Goal: Transaction & Acquisition: Purchase product/service

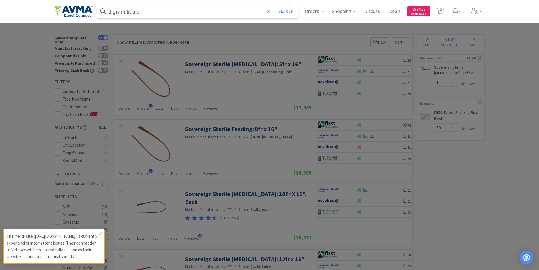
select select "1"
select select "50"
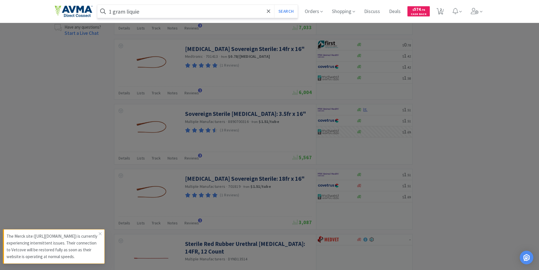
drag, startPoint x: 40, startPoint y: 101, endPoint x: 161, endPoint y: 110, distance: 121.2
click at [41, 101] on div at bounding box center [269, 135] width 539 height 270
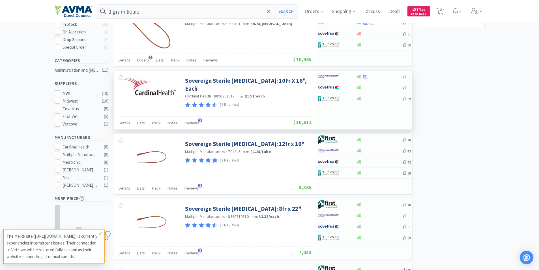
scroll to position [0, 0]
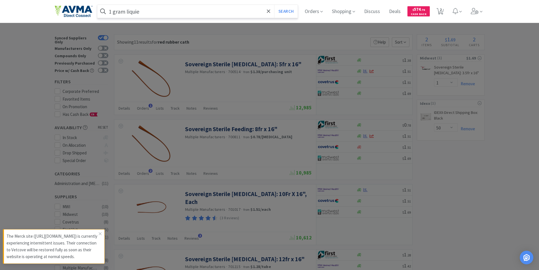
click at [150, 12] on input "1 gram liquie" at bounding box center [197, 11] width 201 height 13
click at [274, 5] on button "Search" at bounding box center [285, 11] width 23 height 13
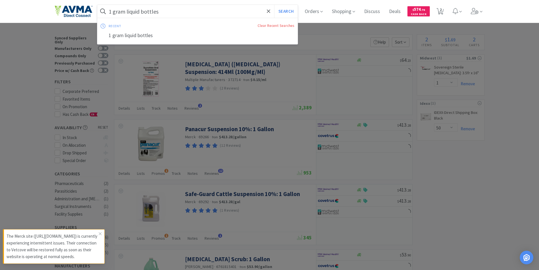
click at [143, 12] on input "1 gram liquid bottles" at bounding box center [197, 11] width 201 height 13
click at [163, 9] on input "1 gram liquid bottles" at bounding box center [197, 11] width 201 height 13
click at [142, 10] on input "1 gram liquid bottles" at bounding box center [197, 11] width 201 height 13
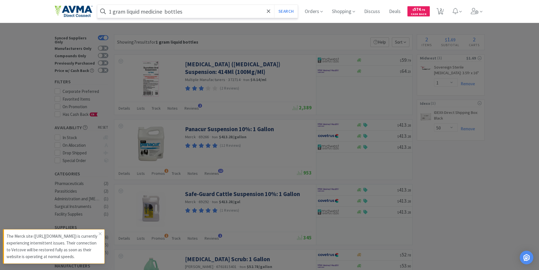
click at [274, 5] on button "Search" at bounding box center [285, 11] width 23 height 13
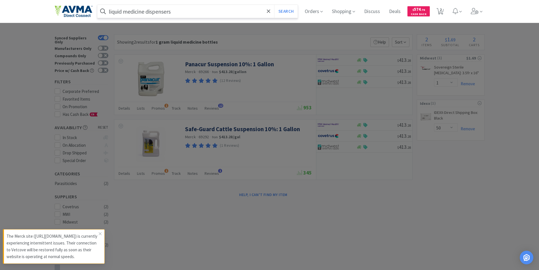
type input "liquid medicine dispensers"
click at [274, 5] on button "Search" at bounding box center [285, 11] width 23 height 13
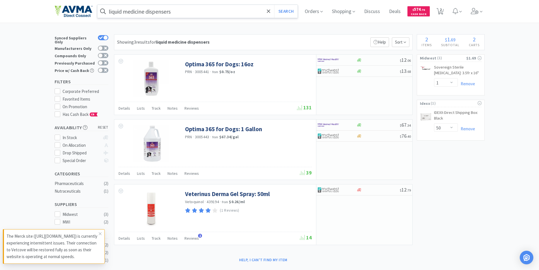
click at [190, 12] on input "liquid medicine dispensers" at bounding box center [197, 11] width 201 height 13
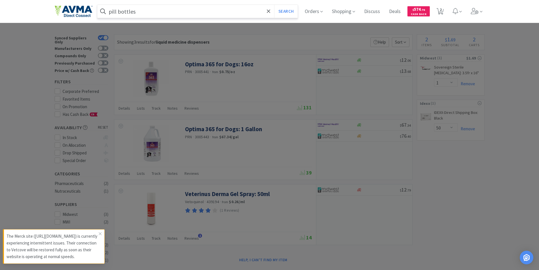
click at [274, 5] on button "Search" at bounding box center [285, 11] width 23 height 13
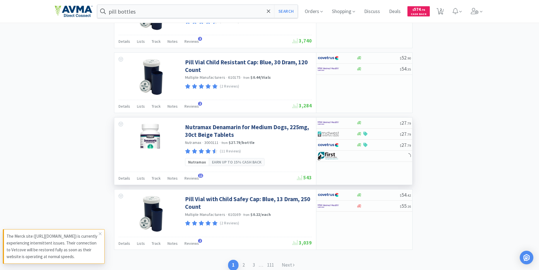
scroll to position [820, 0]
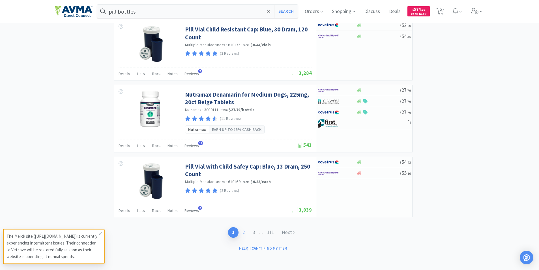
click at [242, 231] on link "2" at bounding box center [244, 232] width 10 height 10
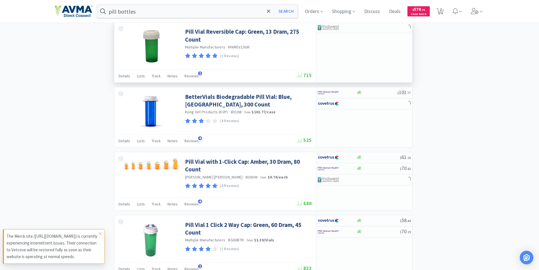
scroll to position [801, 0]
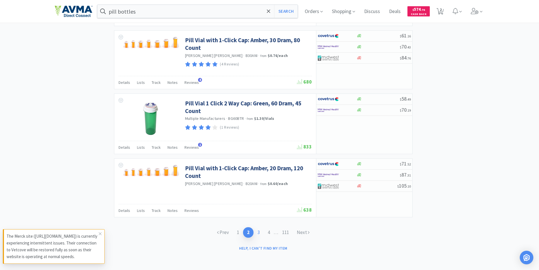
click at [258, 231] on link "3" at bounding box center [259, 232] width 10 height 10
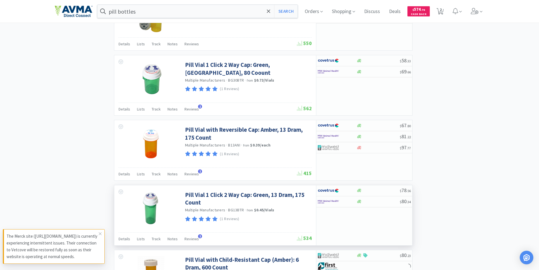
scroll to position [802, 0]
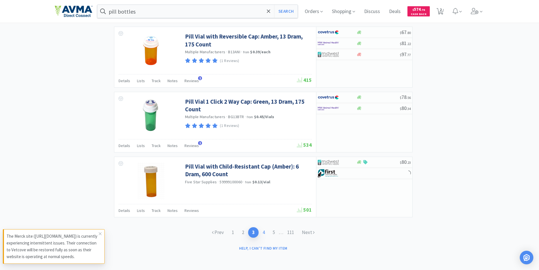
click at [263, 231] on link "4" at bounding box center [264, 232] width 10 height 10
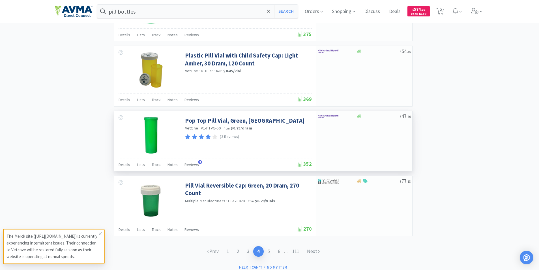
scroll to position [802, 0]
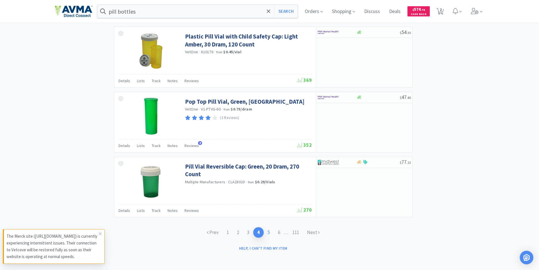
click at [267, 231] on link "5" at bounding box center [269, 232] width 10 height 10
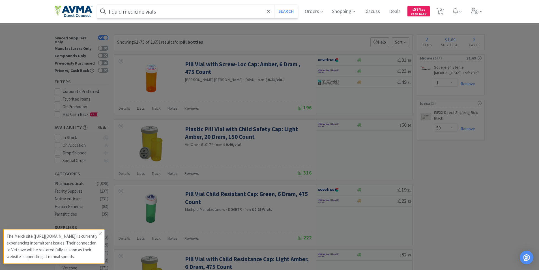
click at [274, 5] on button "Search" at bounding box center [285, 11] width 23 height 13
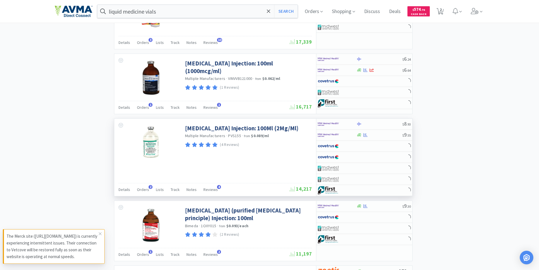
scroll to position [882, 0]
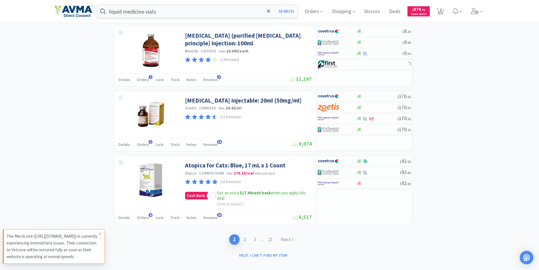
click at [244, 234] on link "2" at bounding box center [245, 239] width 10 height 10
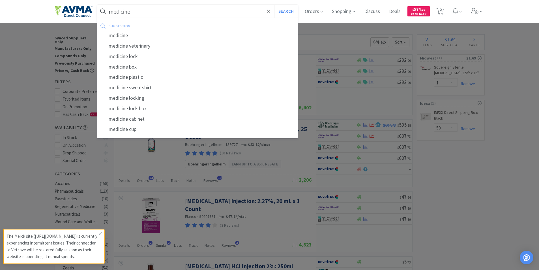
click at [141, 10] on input "medicine" at bounding box center [197, 11] width 201 height 13
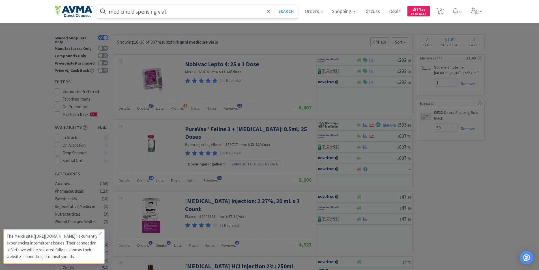
click at [274, 5] on button "Search" at bounding box center [285, 11] width 23 height 13
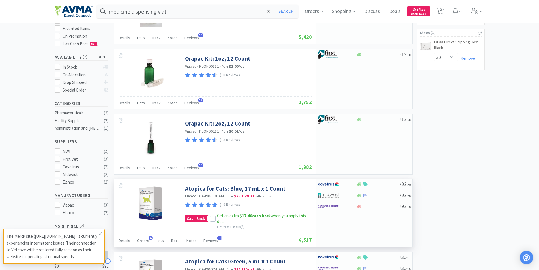
scroll to position [157, 0]
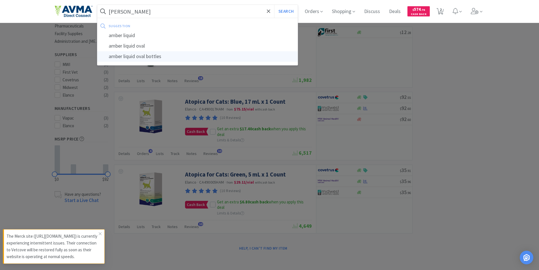
click at [138, 57] on div "amber liquid oval bottles" at bounding box center [197, 56] width 201 height 10
type input "amber liquid oval bottles"
